Goal: Information Seeking & Learning: Learn about a topic

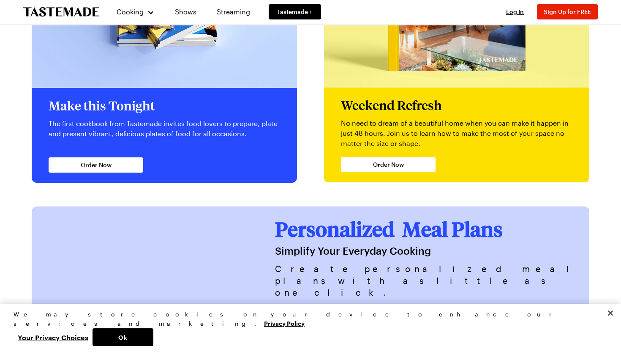
scroll to position [2093, 0]
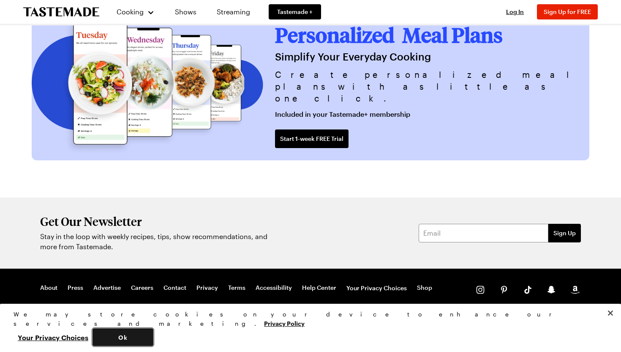
click at [153, 335] on button "Ok" at bounding box center [123, 337] width 61 height 18
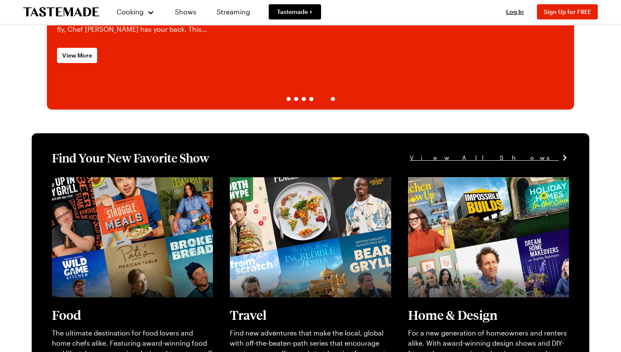
scroll to position [0, 0]
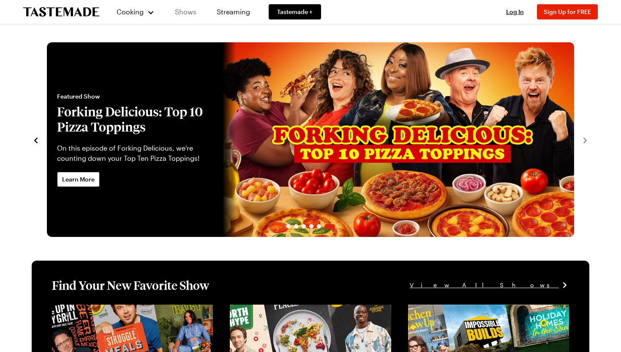
click at [185, 12] on link "Shows" at bounding box center [185, 12] width 38 height 24
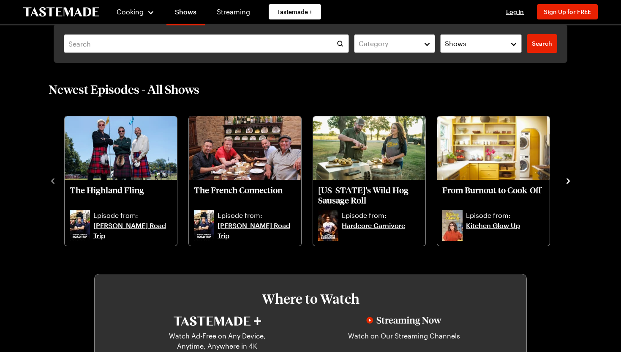
scroll to position [210, 0]
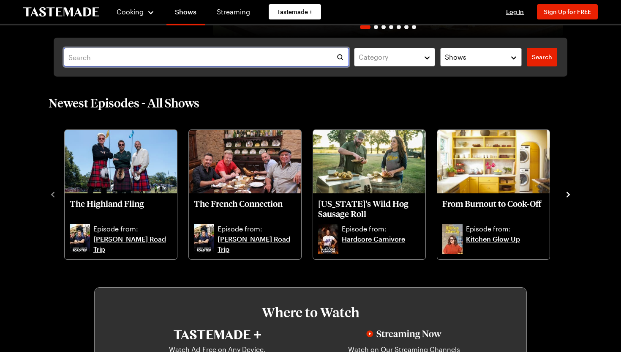
click at [311, 55] on input "text" at bounding box center [206, 57] width 285 height 19
type input "cutting tips rocking hand choo choo motion"
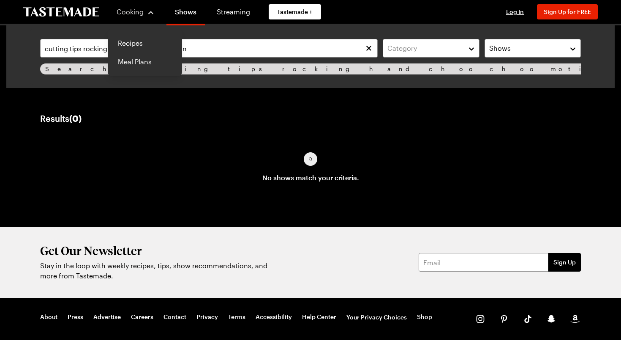
click at [149, 13] on div "Cooking" at bounding box center [135, 12] width 38 height 10
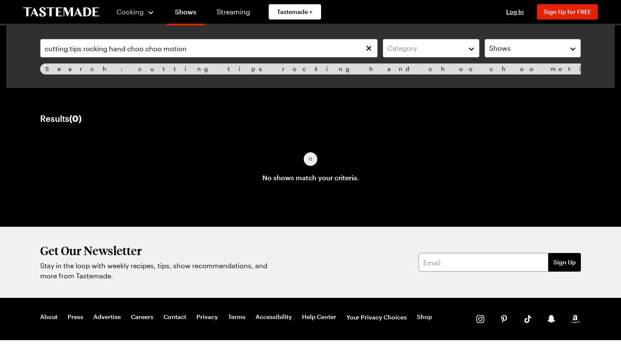
click at [131, 12] on span "Cooking" at bounding box center [130, 12] width 27 height 8
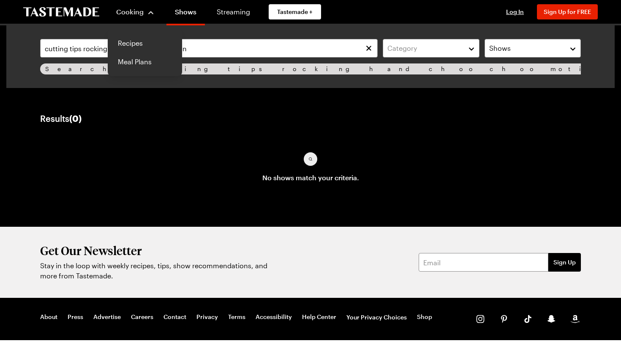
click at [126, 12] on span "Cooking" at bounding box center [129, 12] width 27 height 8
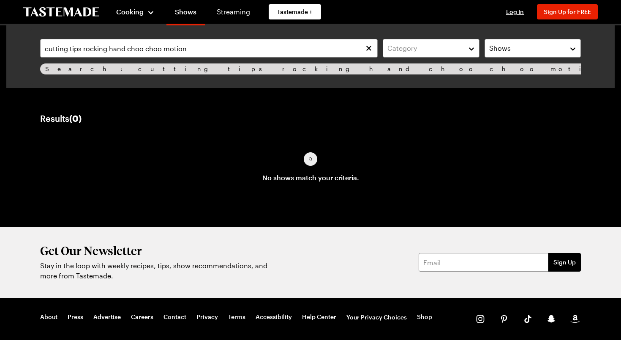
click at [90, 8] on icon "To Tastemade Home Page" at bounding box center [61, 12] width 76 height 10
